Goal: Transaction & Acquisition: Purchase product/service

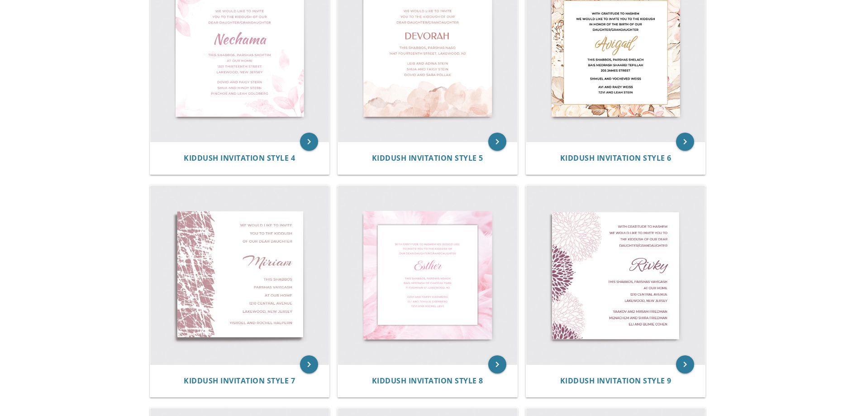
scroll to position [450, 0]
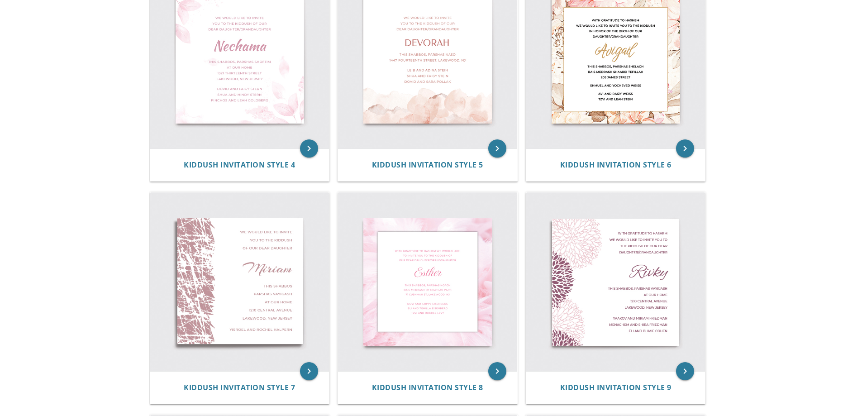
drag, startPoint x: 869, startPoint y: 231, endPoint x: 778, endPoint y: 347, distance: 147.4
click at [778, 347] on body "My Cart Total: View Cart Item(s) Submit My Cart Total: View Cart Item(s) Login …" at bounding box center [431, 296] width 862 height 1492
click at [299, 271] on img at bounding box center [239, 281] width 179 height 179
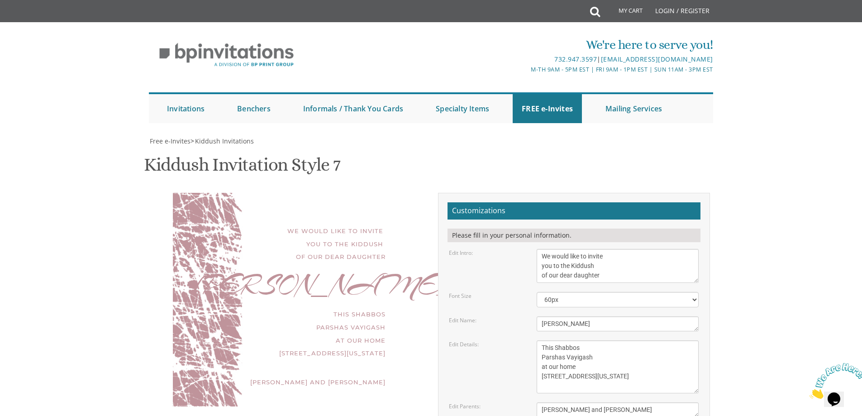
click at [371, 250] on div "We would like to invite you to the Kiddush of our dear daughter" at bounding box center [288, 244] width 195 height 39
click at [579, 316] on textarea "[PERSON_NAME]" at bounding box center [618, 323] width 162 height 15
type textarea "Hindy"
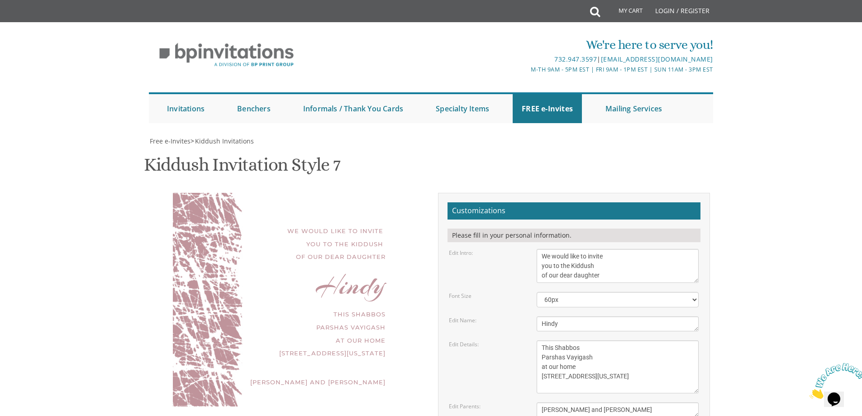
click at [746, 225] on body "My Cart Total: View Cart Item(s) Submit My Cart Total: View Cart Item(s) Login …" at bounding box center [431, 377] width 862 height 754
click at [556, 340] on textarea "This Shabbos Parshas Vayigash at our home [STREET_ADDRESS][US_STATE]" at bounding box center [618, 366] width 162 height 53
click at [541, 340] on textarea "This Shabbos Parshas Vayigash at our home [STREET_ADDRESS][US_STATE]" at bounding box center [618, 366] width 162 height 53
click at [604, 340] on textarea "This Shabbos Parshas Vayigash at our home [STREET_ADDRESS][US_STATE]" at bounding box center [618, 366] width 162 height 53
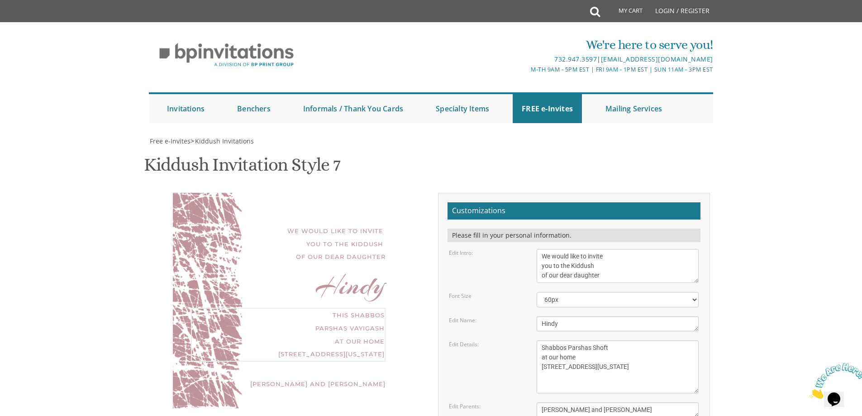
drag, startPoint x: 606, startPoint y: 264, endPoint x: 542, endPoint y: 262, distance: 64.3
click at [542, 340] on textarea "This Shabbos Parshas Vayigash at our home [STREET_ADDRESS][US_STATE]" at bounding box center [618, 366] width 162 height 53
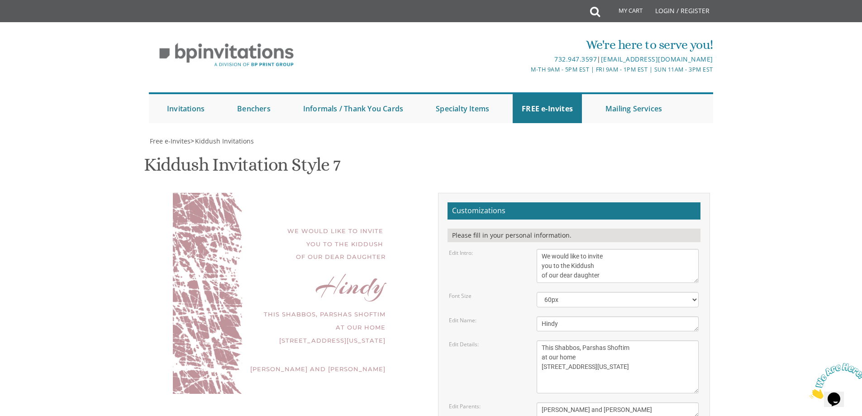
click at [815, 222] on body "My Cart Total: View Cart Item(s) Submit My Cart Total: View Cart Item(s) Login …" at bounding box center [431, 377] width 862 height 754
drag, startPoint x: 578, startPoint y: 272, endPoint x: 535, endPoint y: 275, distance: 43.1
click at [535, 340] on div "This Shabbos Parshas Vayigash at our home [STREET_ADDRESS][US_STATE]" at bounding box center [618, 366] width 176 height 53
drag, startPoint x: 605, startPoint y: 301, endPoint x: 536, endPoint y: 295, distance: 69.1
click at [536, 340] on div "This Shabbos Parshas Vayigash at our home [STREET_ADDRESS][US_STATE]" at bounding box center [618, 366] width 176 height 53
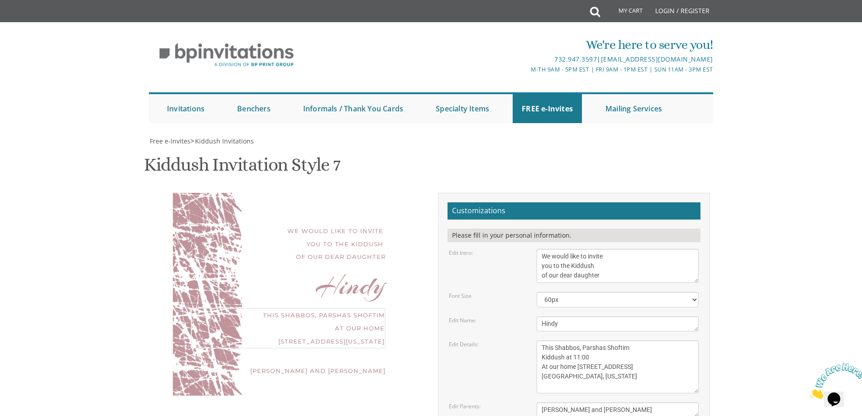
type textarea "This Shabbos, Parshas Shoftim Kiddush at 11:00 At our home [STREET_ADDRESS] [GE…"
click at [754, 283] on body "My Cart Total: View Cart Item(s) Submit My Cart Total: View Cart Item(s) Login …" at bounding box center [431, 377] width 862 height 754
click at [629, 402] on textarea "[PERSON_NAME] and [PERSON_NAME]" at bounding box center [618, 409] width 162 height 15
drag, startPoint x: 661, startPoint y: 375, endPoint x: 707, endPoint y: 433, distance: 74.1
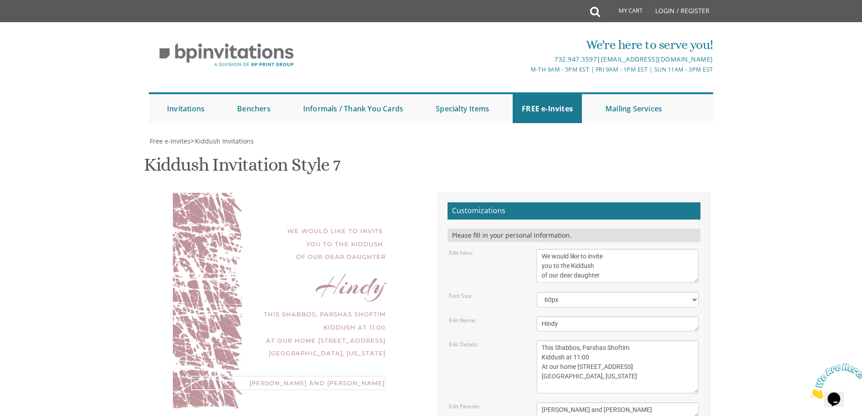
click at [707, 416] on html "My Cart Total: View Cart Item(s) Submit My Cart Total: View Cart Item(s) Login …" at bounding box center [431, 208] width 862 height 416
click at [317, 321] on div "We would like to invite you to the Kiddush of our dear daughter [GEOGRAPHIC_DAT…" at bounding box center [288, 300] width 231 height 215
click at [609, 402] on textarea "[PERSON_NAME] and [PERSON_NAME]" at bounding box center [618, 409] width 162 height 15
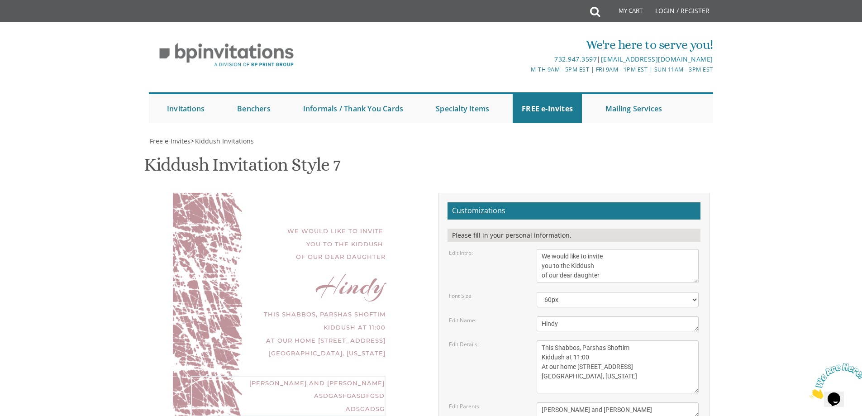
drag, startPoint x: 593, startPoint y: 327, endPoint x: 526, endPoint y: 320, distance: 66.5
click at [526, 402] on div "Edit Parents: [PERSON_NAME] and [PERSON_NAME]" at bounding box center [573, 409] width 263 height 15
click at [526, 402] on div "Edit Parents:" at bounding box center [486, 406] width 88 height 8
click at [573, 402] on textarea "[PERSON_NAME] and [PERSON_NAME]" at bounding box center [618, 409] width 162 height 15
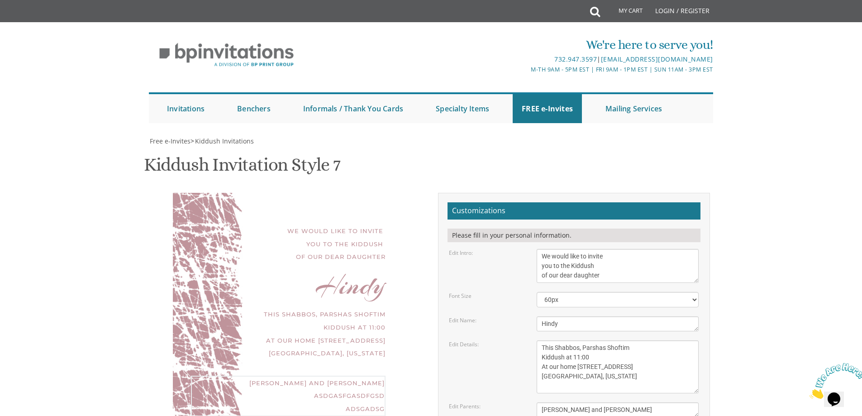
click at [573, 402] on textarea "[PERSON_NAME] and [PERSON_NAME]" at bounding box center [618, 409] width 162 height 15
type textarea "asdgasfgasdfgsd adsgadsg"
click at [560, 340] on textarea "This Shabbos Parshas Vayigash at our home [STREET_ADDRESS][US_STATE]" at bounding box center [618, 366] width 162 height 53
click at [613, 340] on textarea "This Shabbos Parshas Vayigash at our home [STREET_ADDRESS][US_STATE]" at bounding box center [618, 366] width 162 height 53
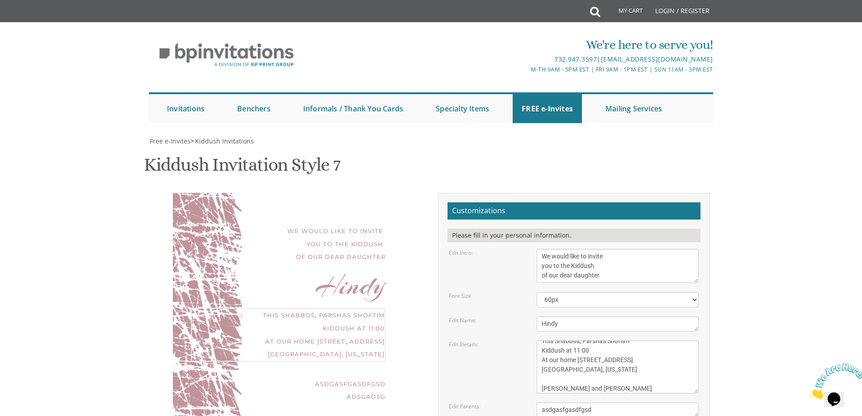
type textarea "This Shabbos, Parshas Shoftim Kiddush at 11:00 At our home [STREET_ADDRESS] [GE…"
click at [703, 340] on div "This Shabbos Parshas Vayigash at our home [STREET_ADDRESS][US_STATE]" at bounding box center [618, 366] width 176 height 53
drag, startPoint x: 598, startPoint y: 322, endPoint x: 534, endPoint y: 327, distance: 64.4
click at [534, 402] on div "[PERSON_NAME] and [PERSON_NAME]" at bounding box center [618, 409] width 176 height 15
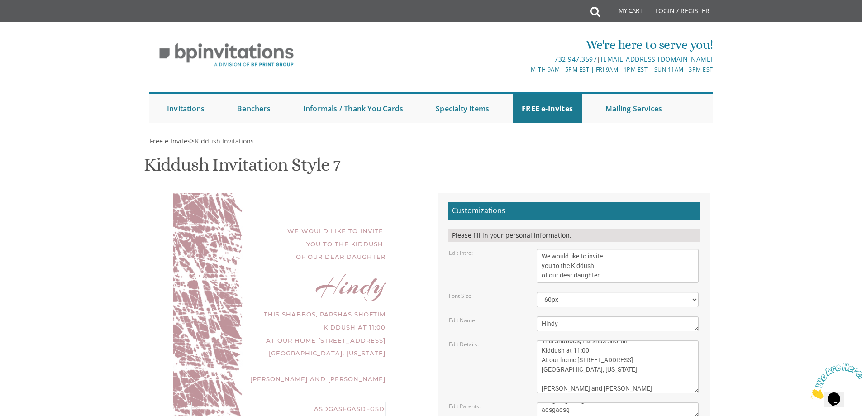
click at [565, 402] on textarea "[PERSON_NAME] and [PERSON_NAME]" at bounding box center [618, 409] width 162 height 15
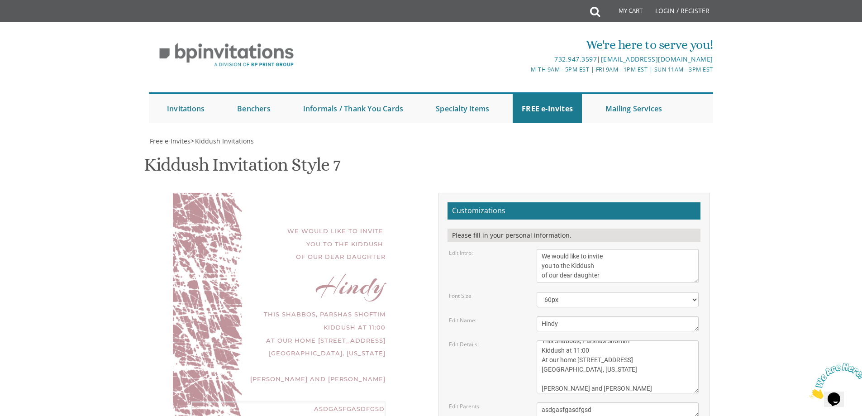
click at [565, 402] on textarea "[PERSON_NAME] and [PERSON_NAME]" at bounding box center [618, 409] width 162 height 15
type textarea "a"
click at [637, 340] on textarea "This Shabbos Parshas Vayigash at our home [STREET_ADDRESS][US_STATE]" at bounding box center [618, 366] width 162 height 53
click at [627, 340] on textarea "This Shabbos Parshas Vayigash at our home [STREET_ADDRESS][US_STATE]" at bounding box center [618, 366] width 162 height 53
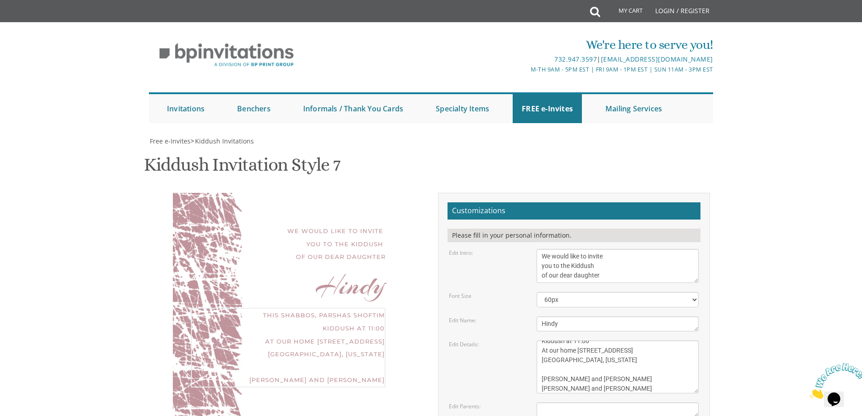
scroll to position [26, 0]
click at [722, 292] on body "My Cart Total: View Cart Item(s) Submit My Cart Total: View Cart Item(s) Login …" at bounding box center [431, 377] width 862 height 754
click at [652, 340] on textarea "This Shabbos Parshas Vayigash at our home [STREET_ADDRESS][US_STATE]" at bounding box center [618, 366] width 162 height 53
click at [760, 278] on body "My Cart Total: View Cart Item(s) Submit My Cart Total: View Cart Item(s) Login …" at bounding box center [431, 377] width 862 height 754
click at [569, 340] on textarea "This Shabbos Parshas Vayigash at our home [STREET_ADDRESS][US_STATE]" at bounding box center [618, 366] width 162 height 53
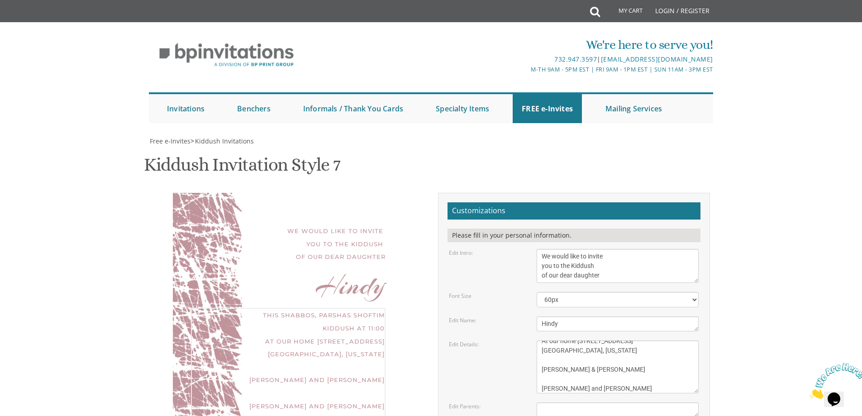
click at [734, 258] on body "My Cart Total: View Cart Item(s) Submit My Cart Total: View Cart Item(s) Login …" at bounding box center [431, 377] width 862 height 754
click at [573, 340] on textarea "This Shabbos Parshas Vayigash at our home [STREET_ADDRESS][US_STATE]" at bounding box center [618, 366] width 162 height 53
click at [749, 259] on body "My Cart Total: View Cart Item(s) Submit My Cart Total: View Cart Item(s) Login …" at bounding box center [431, 377] width 862 height 754
click at [584, 340] on textarea "This Shabbos Parshas Vayigash at our home [STREET_ADDRESS][US_STATE]" at bounding box center [618, 366] width 162 height 53
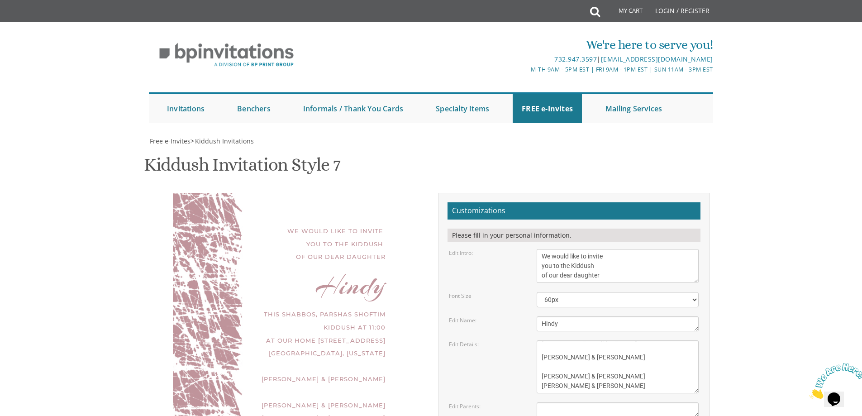
click at [718, 282] on div "We would like to invite you to the Kiddush of our dear daughter [GEOGRAPHIC_DAT…" at bounding box center [431, 358] width 575 height 330
click at [542, 340] on textarea "This Shabbos Parshas Vayigash at our home [STREET_ADDRESS][US_STATE]" at bounding box center [618, 366] width 162 height 53
click at [796, 272] on body "My Cart Total: View Cart Item(s) Submit My Cart Total: View Cart Item(s) Login …" at bounding box center [431, 377] width 862 height 754
click at [543, 340] on textarea "This Shabbos Parshas Vayigash at our home [STREET_ADDRESS][US_STATE]" at bounding box center [618, 366] width 162 height 53
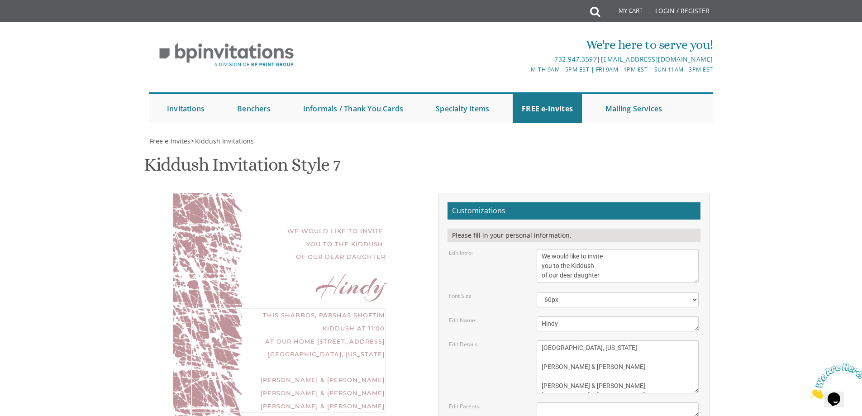
scroll to position [38, 0]
click at [763, 251] on body "My Cart Total: View Cart Item(s) Submit My Cart Total: View Cart Item(s) Login …" at bounding box center [431, 377] width 862 height 754
click at [577, 340] on textarea "This Shabbos Parshas Vayigash at our home [STREET_ADDRESS][US_STATE]" at bounding box center [618, 366] width 162 height 53
click at [763, 278] on body "My Cart Total: View Cart Item(s) Submit My Cart Total: View Cart Item(s) Login …" at bounding box center [431, 377] width 862 height 754
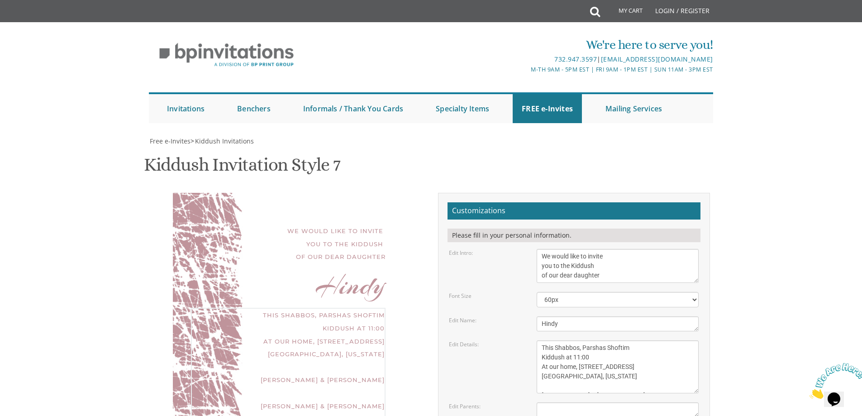
drag, startPoint x: 574, startPoint y: 273, endPoint x: 521, endPoint y: 279, distance: 53.4
click at [521, 340] on div "Edit Details: This Shabbos Parshas Vayigash at our home [STREET_ADDRESS][US_STA…" at bounding box center [573, 366] width 263 height 53
click at [572, 340] on textarea "This Shabbos Parshas Vayigash at our home [STREET_ADDRESS][US_STATE]" at bounding box center [618, 366] width 162 height 53
click at [577, 340] on textarea "This Shabbos Parshas Vayigash at our home [STREET_ADDRESS][US_STATE]" at bounding box center [618, 366] width 162 height 53
drag, startPoint x: 575, startPoint y: 273, endPoint x: 537, endPoint y: 274, distance: 37.6
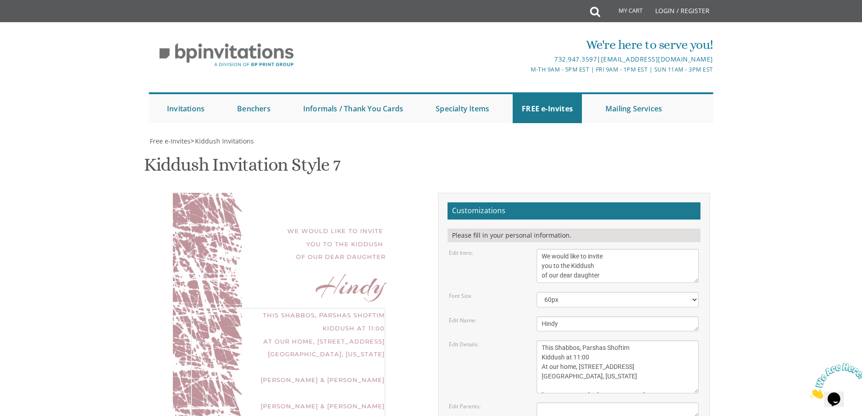
click at [537, 340] on textarea "This Shabbos Parshas Vayigash at our home [STREET_ADDRESS][US_STATE]" at bounding box center [618, 366] width 162 height 53
click at [769, 276] on body "My Cart Total: View Cart Item(s) Submit My Cart Total: View Cart Item(s) Login …" at bounding box center [431, 377] width 862 height 754
click at [544, 340] on textarea "This Shabbos Parshas Vayigash at our home [STREET_ADDRESS][US_STATE]" at bounding box center [618, 366] width 162 height 53
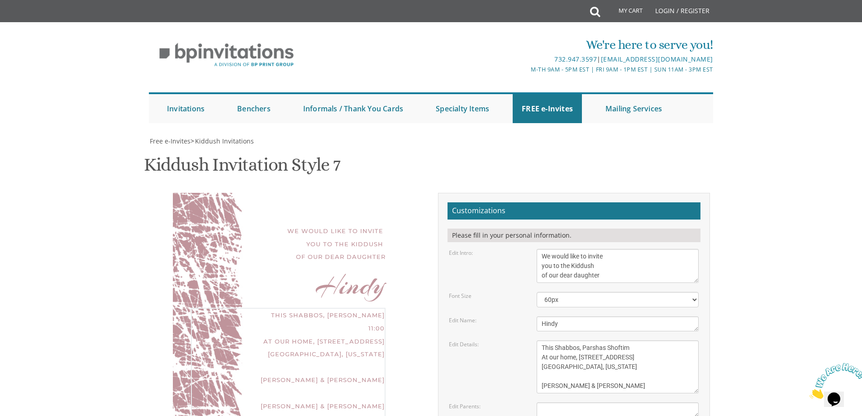
click at [540, 340] on textarea "This Shabbos Parshas Vayigash at our home [STREET_ADDRESS][US_STATE]" at bounding box center [618, 366] width 162 height 53
click at [546, 340] on textarea "This Shabbos Parshas Vayigash at our home [STREET_ADDRESS][US_STATE]" at bounding box center [618, 366] width 162 height 53
click at [778, 225] on body "My Cart Total: View Cart Item(s) Submit My Cart Total: View Cart Item(s) Login …" at bounding box center [431, 377] width 862 height 754
click at [755, 257] on body "My Cart Total: View Cart Item(s) Submit My Cart Total: View Cart Item(s) Login …" at bounding box center [431, 377] width 862 height 754
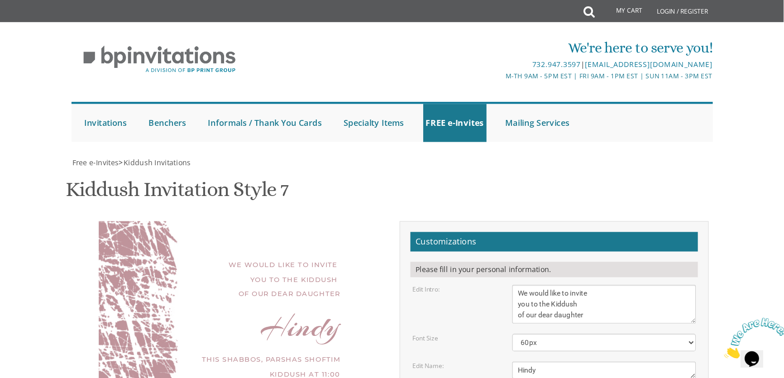
scroll to position [86, 0]
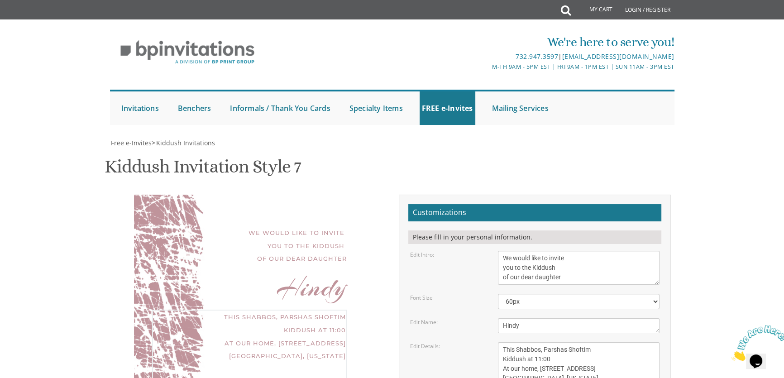
drag, startPoint x: 585, startPoint y: 293, endPoint x: 502, endPoint y: 294, distance: 82.4
click at [502, 342] on textarea "This Shabbos Parshas Vayigash at our home [STREET_ADDRESS][US_STATE]" at bounding box center [579, 368] width 162 height 53
click at [723, 240] on body "My Cart Total: View Cart Item(s) Submit My Cart Total: View Cart Item(s) Login …" at bounding box center [392, 378] width 784 height 756
click at [527, 342] on textarea "This Shabbos Parshas Vayigash at our home [STREET_ADDRESS][US_STATE]" at bounding box center [579, 368] width 162 height 53
type textarea "This Shabbos, Parshas Shoftim Kiddush at 11:00 At our home, [STREET_ADDRESS] [P…"
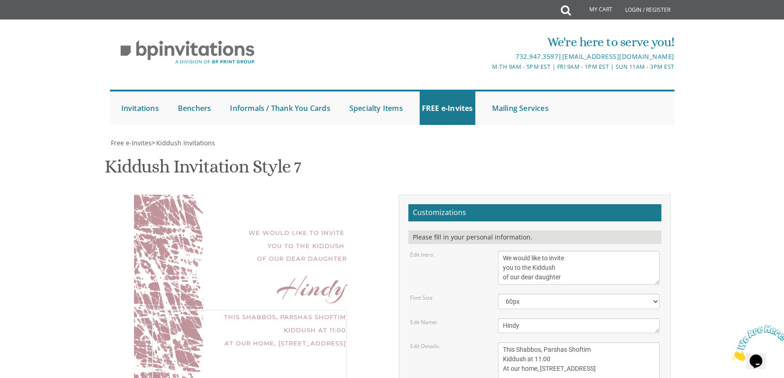
click at [714, 239] on body "My Cart Total: View Cart Item(s) Submit My Cart Total: View Cart Item(s) Login …" at bounding box center [392, 378] width 784 height 756
click at [562, 251] on textarea "We would like to invite you to the Kiddush of our dear daughter" at bounding box center [579, 268] width 162 height 34
click at [731, 196] on body "My Cart Total: View Cart Item(s) Submit My Cart Total: View Cart Item(s) Login …" at bounding box center [392, 378] width 784 height 756
click at [503, 251] on textarea "We would like to invite you to the Kiddush of our dear daughter" at bounding box center [579, 268] width 162 height 34
click at [582, 251] on textarea "We would like to invite you to the Kiddush of our dear daughter" at bounding box center [579, 268] width 162 height 34
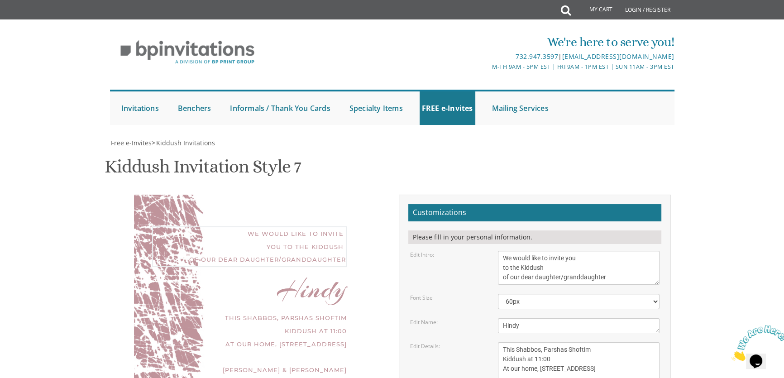
click at [510, 251] on textarea "We would like to invite you to the Kiddush of our dear daughter" at bounding box center [579, 268] width 162 height 34
type textarea "We would like to invite you to the Kiddush of our dear daughter/granddaughter"
click at [711, 189] on body "My Cart Total: View Cart Item(s) Submit My Cart Total: View Cart Item(s) Login …" at bounding box center [392, 378] width 784 height 756
click at [637, 294] on select "40px 50px 60px 70px 80px" at bounding box center [579, 301] width 162 height 15
click at [498, 294] on select "40px 50px 60px 70px 80px" at bounding box center [579, 301] width 162 height 15
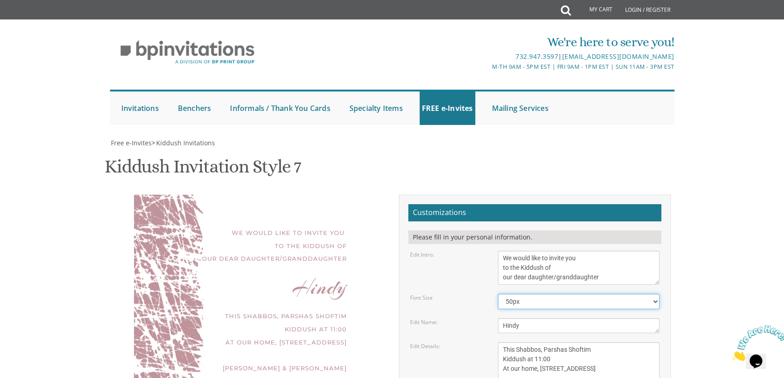
click at [584, 294] on select "40px 50px 60px 70px 80px" at bounding box center [579, 301] width 162 height 15
click at [498, 294] on select "40px 50px 60px 70px 80px" at bounding box center [579, 301] width 162 height 15
click at [557, 294] on select "40px 50px 60px 70px 80px" at bounding box center [579, 301] width 162 height 15
click at [498, 294] on select "40px 50px 60px 70px 80px" at bounding box center [579, 301] width 162 height 15
click at [545, 294] on select "40px 50px 60px 70px 80px" at bounding box center [579, 301] width 162 height 15
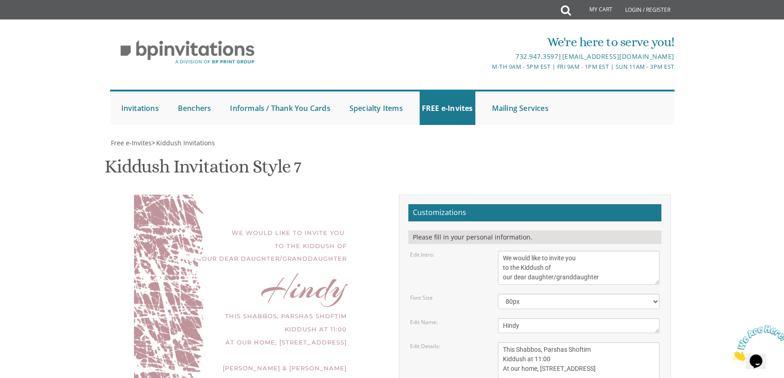
click at [706, 192] on body "My Cart Total: View Cart Item(s) Submit My Cart Total: View Cart Item(s) Login …" at bounding box center [392, 378] width 784 height 756
click at [572, 294] on select "40px 50px 60px 70px 80px" at bounding box center [579, 301] width 162 height 15
click at [498, 294] on select "40px 50px 60px 70px 80px" at bounding box center [579, 301] width 162 height 15
click at [575, 294] on select "40px 50px 60px 70px 80px" at bounding box center [579, 301] width 162 height 15
select select "60px"
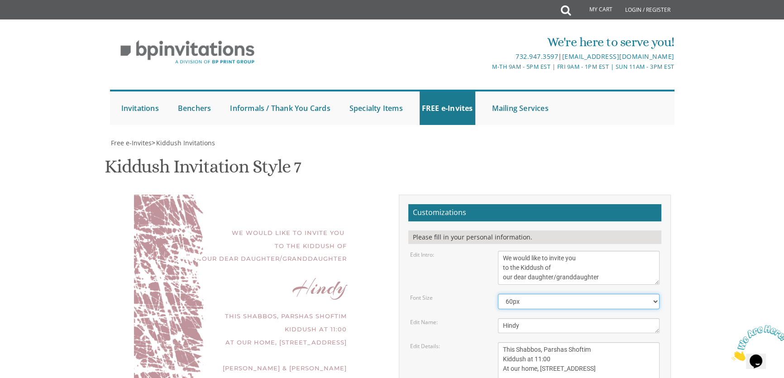
click at [498, 294] on select "40px 50px 60px 70px 80px" at bounding box center [579, 301] width 162 height 15
click at [713, 189] on body "My Cart Total: View Cart Item(s) Submit My Cart Total: View Cart Item(s) Login …" at bounding box center [392, 378] width 784 height 756
click at [728, 198] on body "My Cart Total: View Cart Item(s) Submit My Cart Total: View Cart Item(s) Login …" at bounding box center [392, 378] width 784 height 756
drag, startPoint x: 555, startPoint y: 231, endPoint x: 499, endPoint y: 232, distance: 56.1
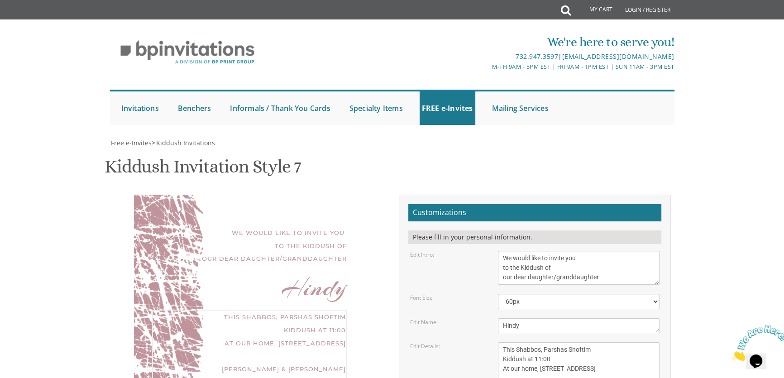
click at [499, 342] on textarea "This Shabbos Parshas Vayigash at our home [STREET_ADDRESS][US_STATE]" at bounding box center [579, 368] width 162 height 53
click at [716, 230] on body "My Cart Total: View Cart Item(s) Submit My Cart Total: View Cart Item(s) Login …" at bounding box center [392, 378] width 784 height 756
click at [588, 342] on textarea "This Shabbos Parshas Vayigash at our home [STREET_ADDRESS][US_STATE]" at bounding box center [579, 368] width 162 height 53
type textarea "This Shabbos, Parshas Shoftim At our home, [STREET_ADDRESS] [GEOGRAPHIC_DATA][U…"
click at [699, 232] on body "My Cart Total: View Cart Item(s) Submit My Cart Total: View Cart Item(s) Login …" at bounding box center [392, 378] width 784 height 756
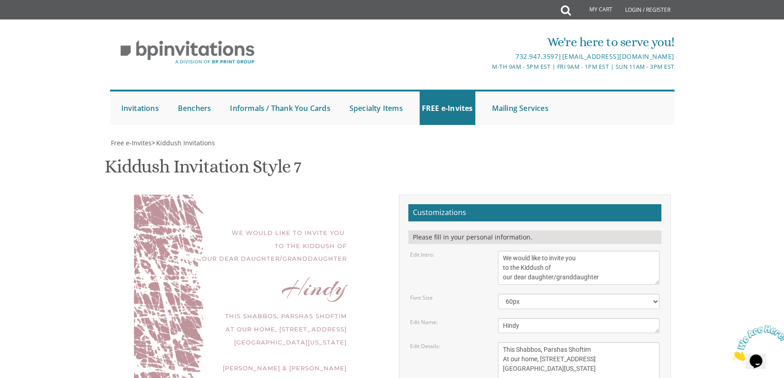
click at [504, 251] on textarea "We would like to invite you to the Kiddush of our dear daughter" at bounding box center [579, 268] width 162 height 34
click at [553, 251] on textarea "We would like to invite you to the Kiddush of our dear daughter" at bounding box center [579, 268] width 162 height 34
type textarea "With much gratitude to hashem We would like to invite you to the Kiddush of our…"
click at [724, 131] on body "My Cart Total: View Cart Item(s) Submit My Cart Total: View Cart Item(s) Login …" at bounding box center [392, 378] width 784 height 756
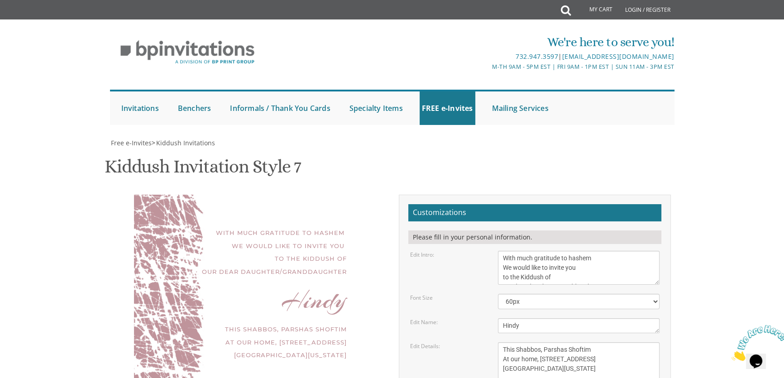
click at [553, 342] on textarea "This Shabbos Parshas Vayigash at our home [STREET_ADDRESS][US_STATE]" at bounding box center [579, 368] width 162 height 53
type textarea "This Shabbos, Parshas Shoftim At our home, [STREET_ADDRESS] [GEOGRAPHIC_DATA], …"
click at [715, 220] on body "My Cart Total: View Cart Item(s) Submit My Cart Total: View Cart Item(s) Login …" at bounding box center [392, 378] width 784 height 756
click at [599, 251] on textarea "We would like to invite you to the Kiddush of our dear daughter" at bounding box center [579, 268] width 162 height 34
click at [589, 251] on textarea "We would like to invite you to the Kiddush of our dear daughter" at bounding box center [579, 268] width 162 height 34
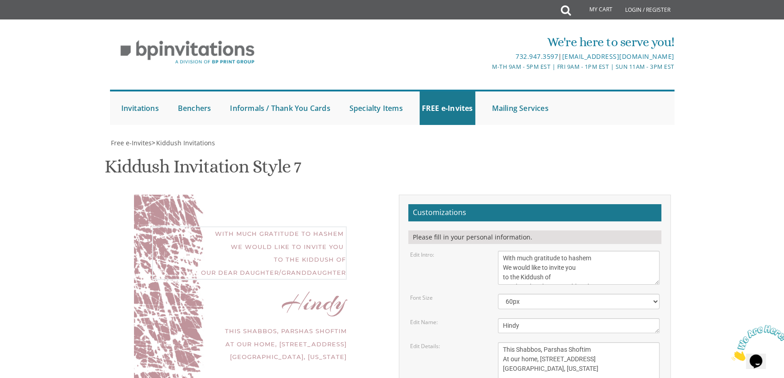
click at [573, 251] on textarea "We would like to invite you to the Kiddush of our dear daughter" at bounding box center [579, 268] width 162 height 34
type textarea "With much gratitude to hashem We would like to invite you to the Kiddush of our…"
click at [590, 342] on textarea "This Shabbos Parshas Vayigash at our home [STREET_ADDRESS][US_STATE]" at bounding box center [579, 368] width 162 height 53
click at [569, 342] on textarea "This Shabbos Parshas Vayigash at our home [STREET_ADDRESS][US_STATE]" at bounding box center [579, 368] width 162 height 53
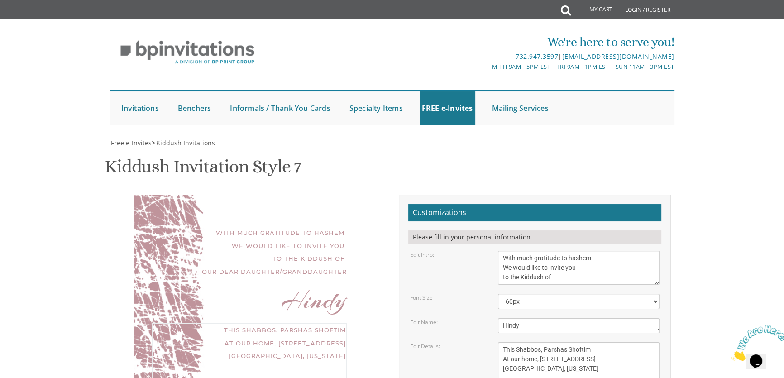
click at [584, 342] on textarea "This Shabbos Parshas Vayigash at our home [STREET_ADDRESS][US_STATE]" at bounding box center [579, 368] width 162 height 53
click at [581, 342] on textarea "This Shabbos Parshas Vayigash at our home [STREET_ADDRESS][US_STATE]" at bounding box center [579, 368] width 162 height 53
click at [580, 342] on textarea "This Shabbos Parshas Vayigash at our home [STREET_ADDRESS][US_STATE]" at bounding box center [579, 368] width 162 height 53
type textarea "This Shabbos, Parshas Shoftim At our home, [STREET_ADDRESS] [GEOGRAPHIC_DATA], …"
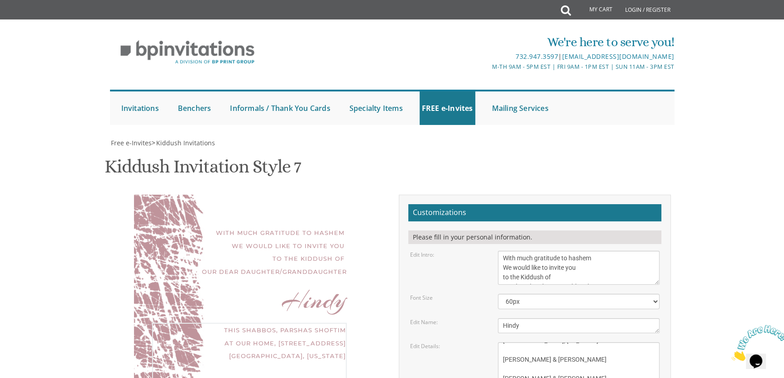
click at [709, 220] on body "My Cart Total: View Cart Item(s) Submit My Cart Total: View Cart Item(s) Login …" at bounding box center [392, 378] width 784 height 756
click at [596, 251] on textarea "We would like to invite you to the Kiddush of our dear daughter" at bounding box center [579, 268] width 162 height 34
click at [606, 251] on textarea "We would like to invite you to the Kiddush of our dear daughter" at bounding box center [579, 268] width 162 height 34
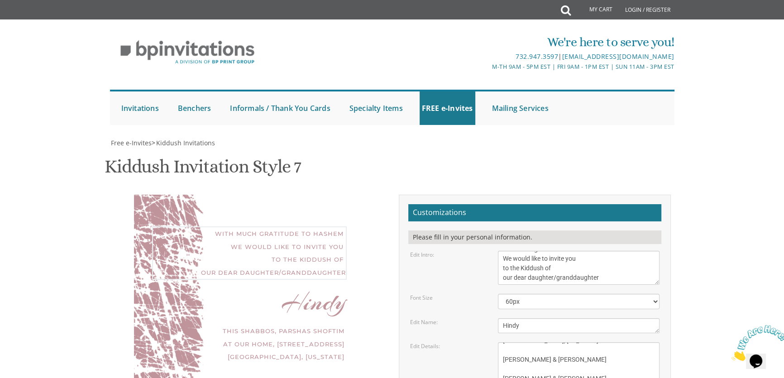
click at [561, 251] on textarea "We would like to invite you to the Kiddush of our dear daughter" at bounding box center [579, 268] width 162 height 34
click at [588, 251] on textarea "We would like to invite you to the Kiddush of our dear daughter" at bounding box center [579, 268] width 162 height 34
type textarea "With much gratitude to hashem We would like to invite you to the Kiddush of our…"
click at [690, 153] on body "My Cart Total: View Cart Item(s) Submit My Cart Total: View Cart Item(s) Login …" at bounding box center [392, 378] width 784 height 756
click at [696, 199] on body "My Cart Total: View Cart Item(s) Submit My Cart Total: View Cart Item(s) Login …" at bounding box center [392, 378] width 784 height 756
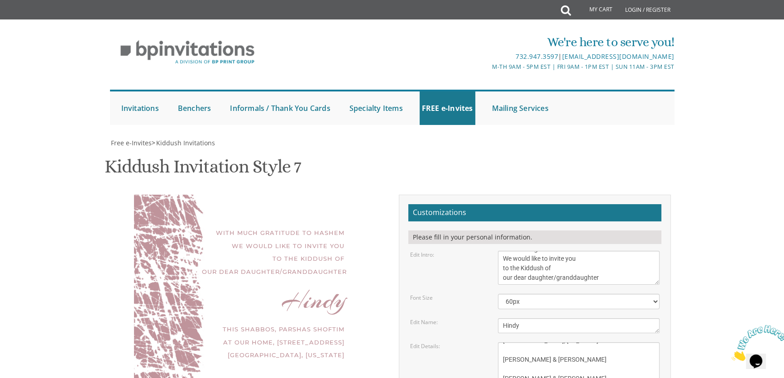
click at [572, 318] on textarea "[PERSON_NAME]" at bounding box center [579, 325] width 162 height 15
type textarea "Hindy"
click at [711, 207] on body "My Cart Total: View Cart Item(s) Submit My Cart Total: View Cart Item(s) Login …" at bounding box center [392, 378] width 784 height 756
click at [545, 294] on select "40px 50px 60px 70px 80px" at bounding box center [579, 301] width 162 height 15
click at [498, 294] on select "40px 50px 60px 70px 80px" at bounding box center [579, 301] width 162 height 15
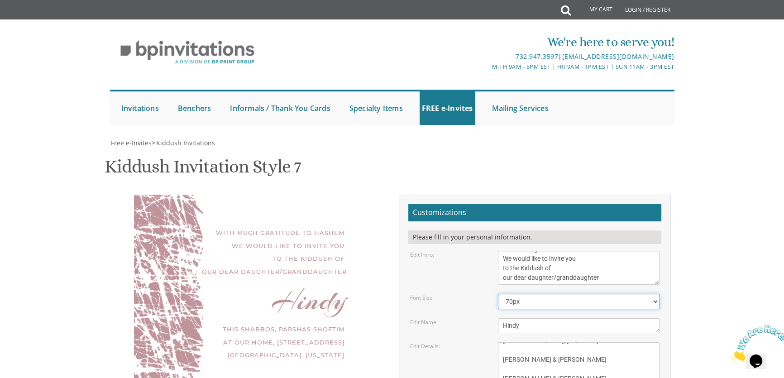
click at [521, 294] on select "40px 50px 60px 70px 80px" at bounding box center [579, 301] width 162 height 15
click at [498, 294] on select "40px 50px 60px 70px 80px" at bounding box center [579, 301] width 162 height 15
click at [532, 294] on select "40px 50px 60px 70px 80px" at bounding box center [579, 301] width 162 height 15
click at [498, 294] on select "40px 50px 60px 70px 80px" at bounding box center [579, 301] width 162 height 15
click at [539, 294] on select "40px 50px 60px 70px 80px" at bounding box center [579, 301] width 162 height 15
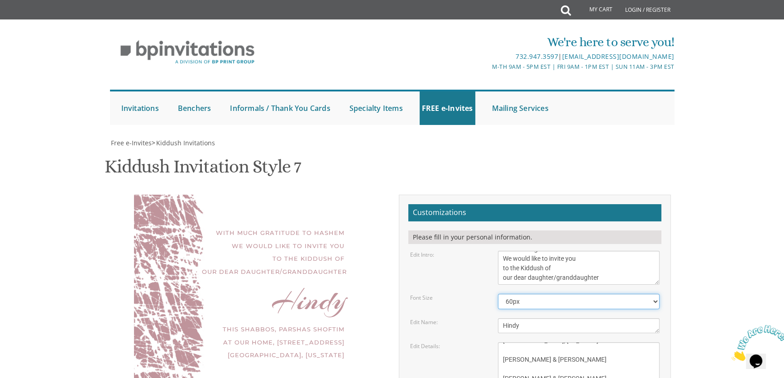
click at [498, 294] on select "40px 50px 60px 70px 80px" at bounding box center [579, 301] width 162 height 15
click at [713, 172] on body "My Cart Total: View Cart Item(s) Submit My Cart Total: View Cart Item(s) Login …" at bounding box center [392, 378] width 784 height 756
click at [579, 294] on select "40px 50px 60px 70px 80px" at bounding box center [579, 301] width 162 height 15
click at [498, 294] on select "40px 50px 60px 70px 80px" at bounding box center [579, 301] width 162 height 15
click at [565, 294] on select "40px 50px 60px 70px 80px" at bounding box center [579, 301] width 162 height 15
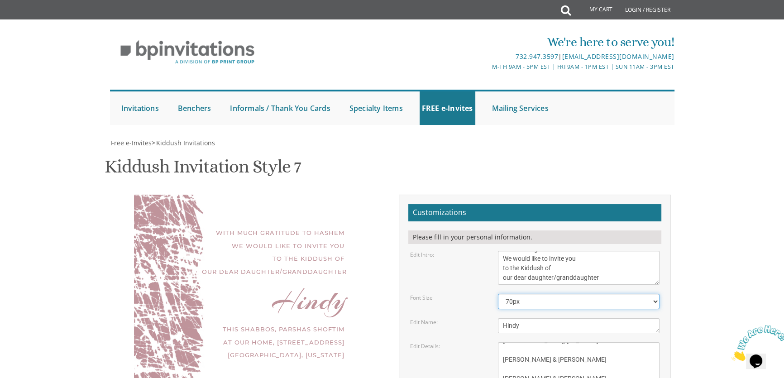
select select "60px"
click at [498, 294] on select "40px 50px 60px 70px 80px" at bounding box center [579, 301] width 162 height 15
click at [593, 251] on textarea "We would like to invite you to the Kiddush of our dear daughter" at bounding box center [579, 268] width 162 height 34
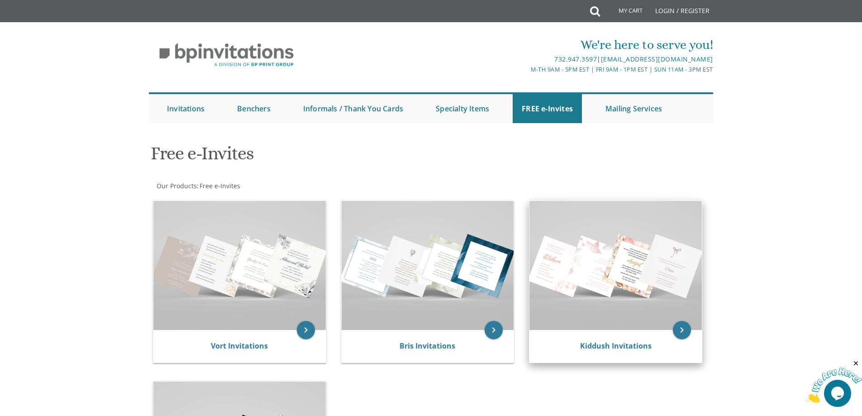
click at [591, 339] on div "Kiddush Invitations" at bounding box center [616, 346] width 172 height 33
click at [595, 344] on link "Kiddush Invitations" at bounding box center [616, 346] width 72 height 10
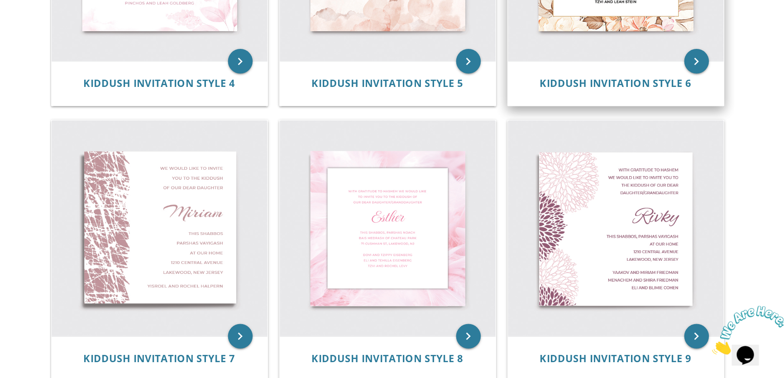
scroll to position [514, 0]
